Goal: Task Accomplishment & Management: Manage account settings

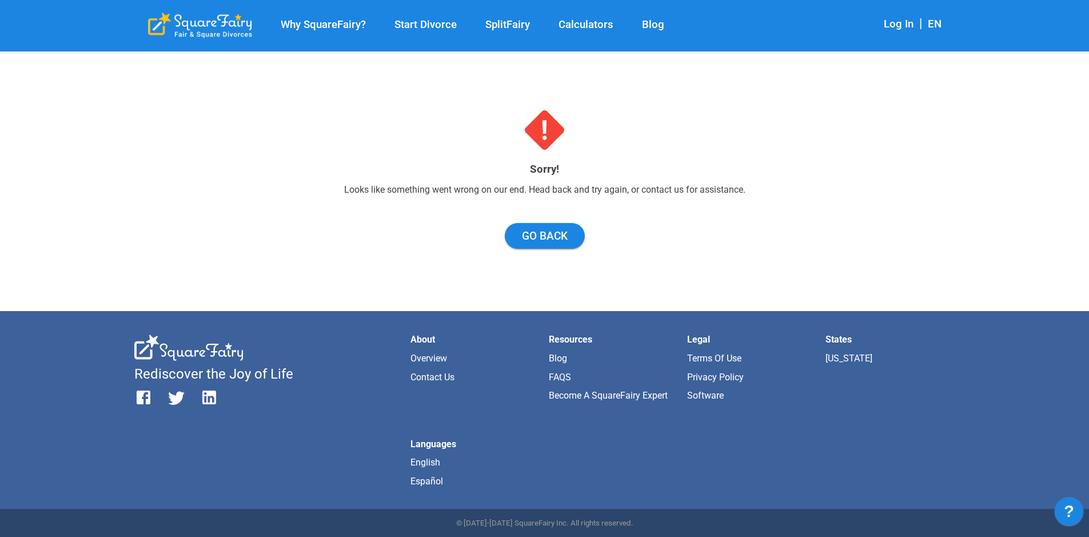
click at [888, 22] on link "Log In" at bounding box center [899, 24] width 30 height 13
